Goal: Task Accomplishment & Management: Manage account settings

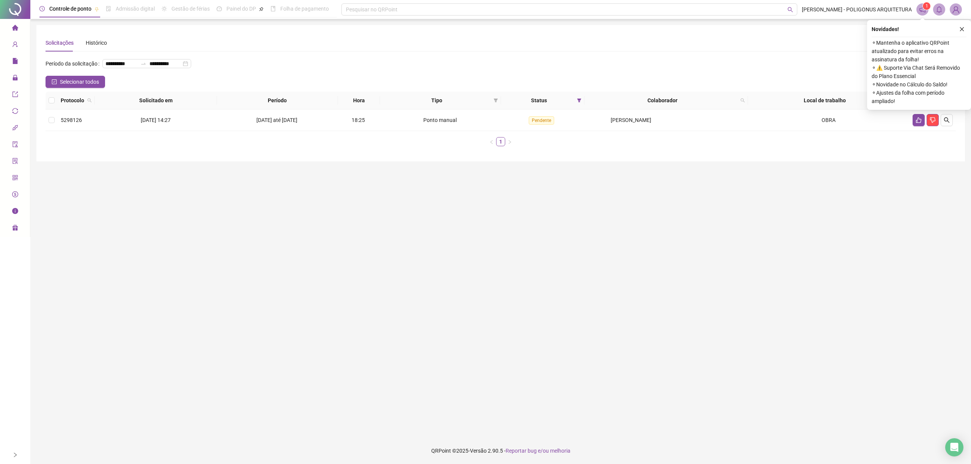
click at [960, 27] on icon "close" at bounding box center [961, 29] width 5 height 5
click at [963, 30] on icon "close" at bounding box center [961, 29] width 5 height 5
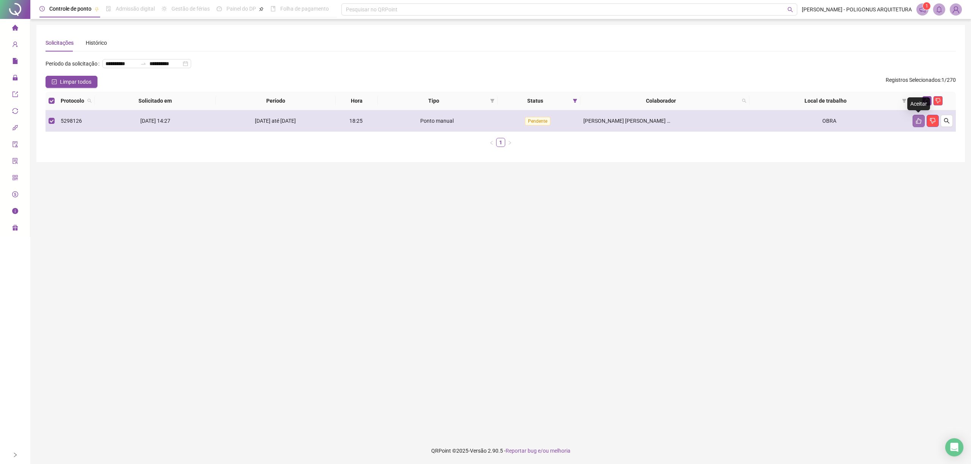
click at [922, 119] on button "button" at bounding box center [918, 121] width 12 height 12
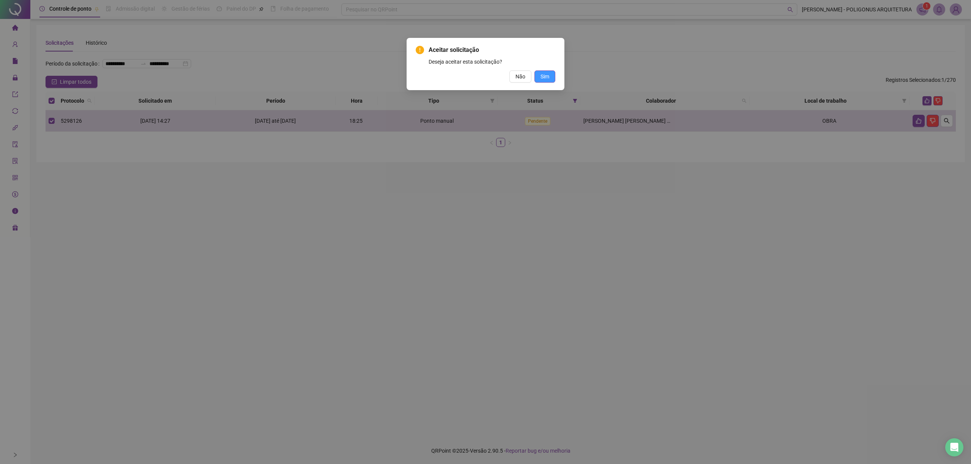
click at [542, 75] on span "Sim" at bounding box center [544, 76] width 9 height 8
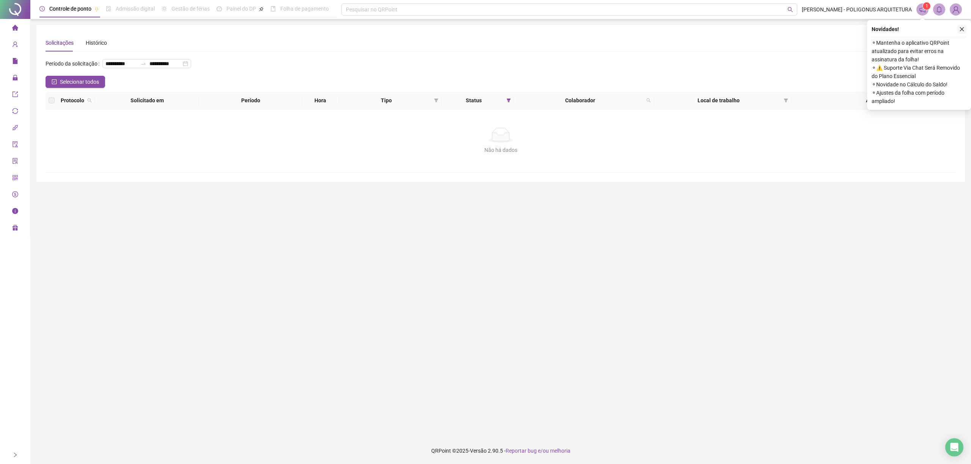
click at [961, 28] on icon "close" at bounding box center [961, 29] width 5 height 5
click at [961, 27] on icon "close" at bounding box center [961, 29] width 5 height 5
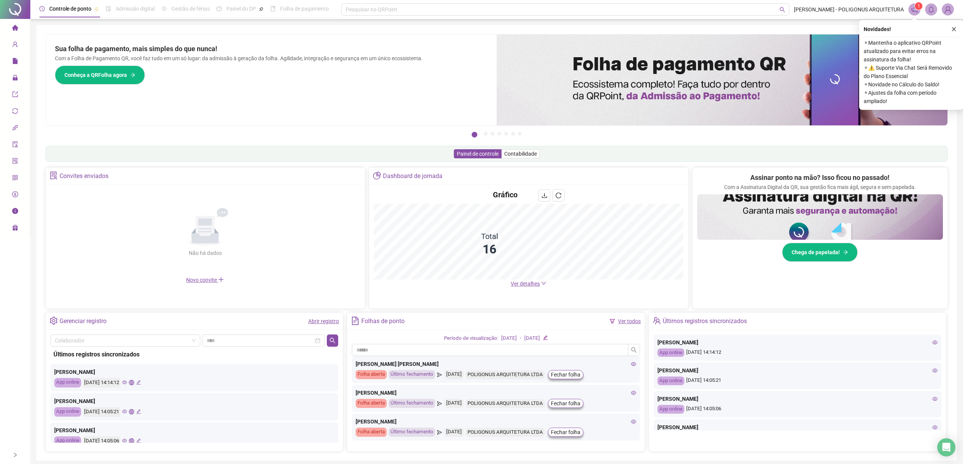
drag, startPoint x: 954, startPoint y: 30, endPoint x: 596, endPoint y: 70, distance: 359.7
click at [954, 30] on icon "close" at bounding box center [953, 29] width 5 height 5
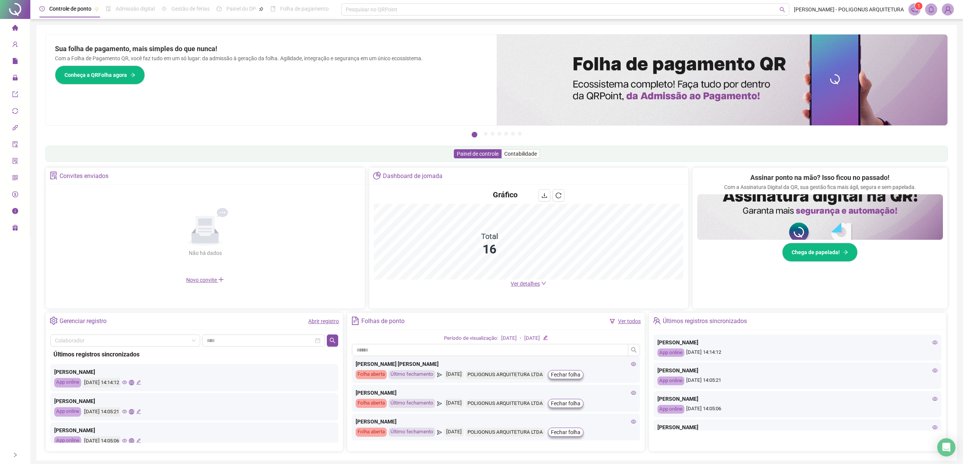
click at [14, 29] on icon "home" at bounding box center [15, 28] width 6 height 6
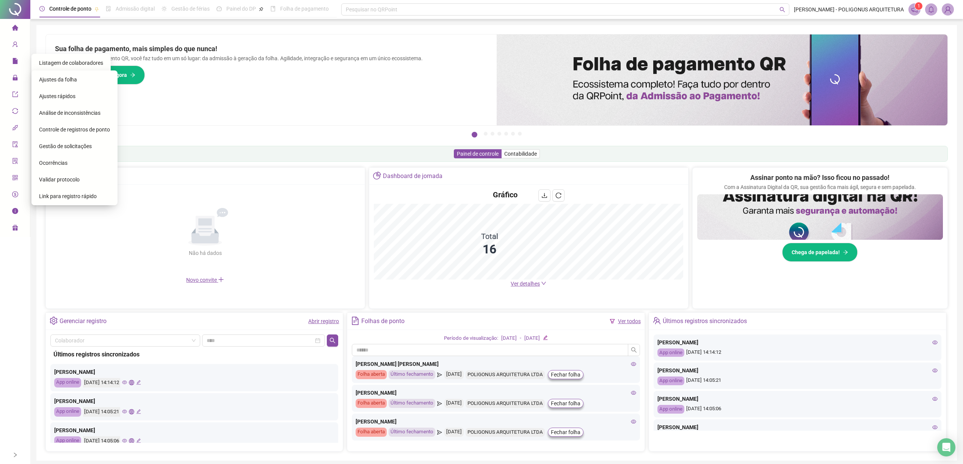
click at [80, 146] on span "Gestão de solicitações" at bounding box center [65, 146] width 53 height 6
